Goal: Transaction & Acquisition: Purchase product/service

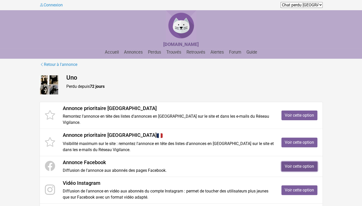
click at [308, 162] on link "Voir cette option" at bounding box center [299, 167] width 36 height 10
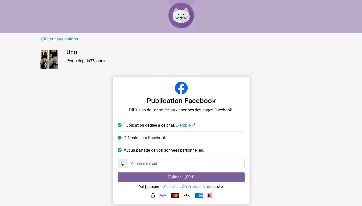
scroll to position [1, 0]
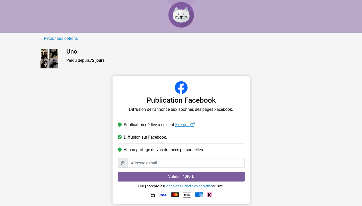
click at [187, 123] on link "Exemple" at bounding box center [184, 124] width 19 height 5
click at [59, 39] on link "Retour aux options" at bounding box center [59, 38] width 39 height 7
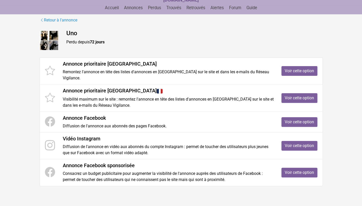
scroll to position [58, 0]
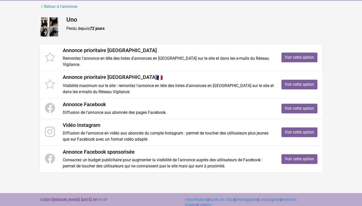
drag, startPoint x: 270, startPoint y: 134, endPoint x: 277, endPoint y: 136, distance: 6.9
click at [236, 146] on li "Annonce Facebook sponsorisée Consacrez un budget publicitaire pour augmenter la…" at bounding box center [181, 159] width 283 height 27
click at [310, 154] on link "Voir cette option" at bounding box center [299, 159] width 36 height 10
click at [292, 54] on link "Voir cette option" at bounding box center [299, 58] width 36 height 10
